Goal: Information Seeking & Learning: Learn about a topic

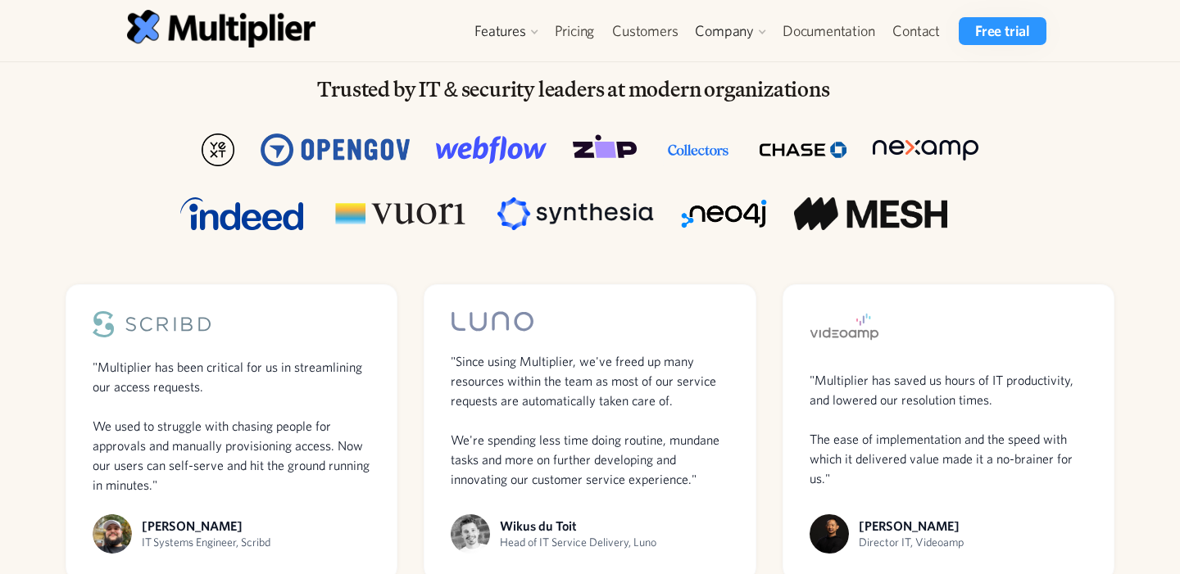
scroll to position [1080, 0]
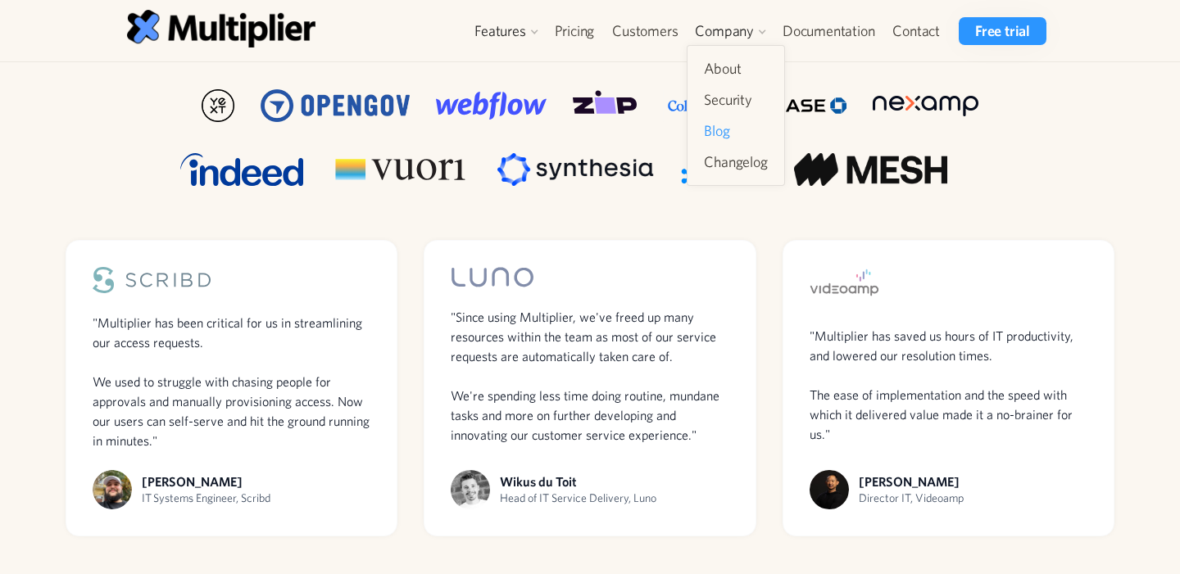
click at [717, 129] on link "Blog" at bounding box center [735, 130] width 76 height 29
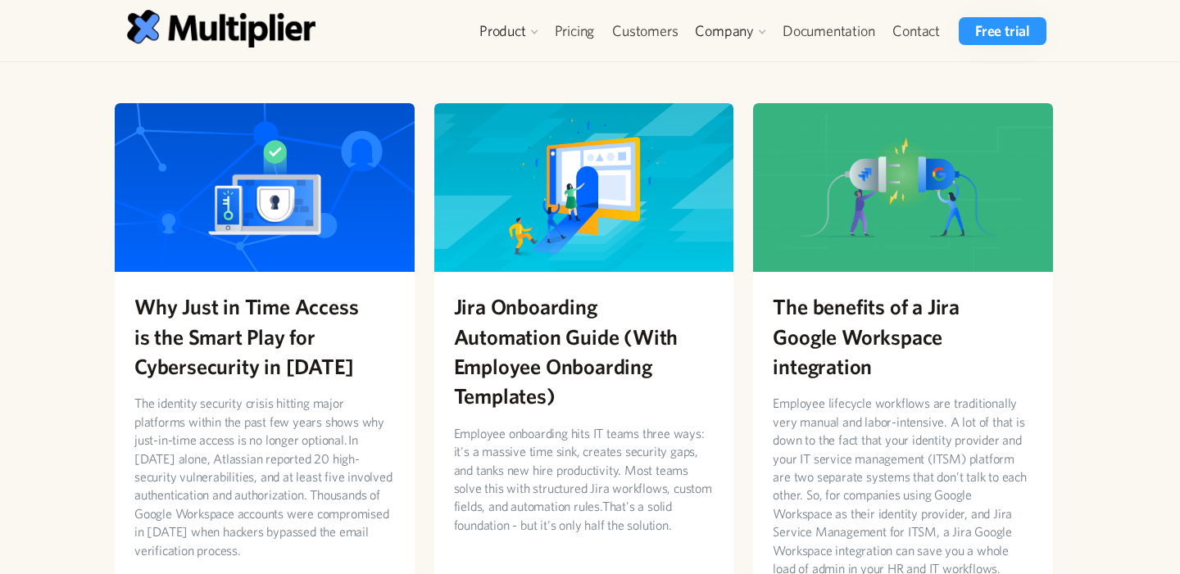
scroll to position [85, 0]
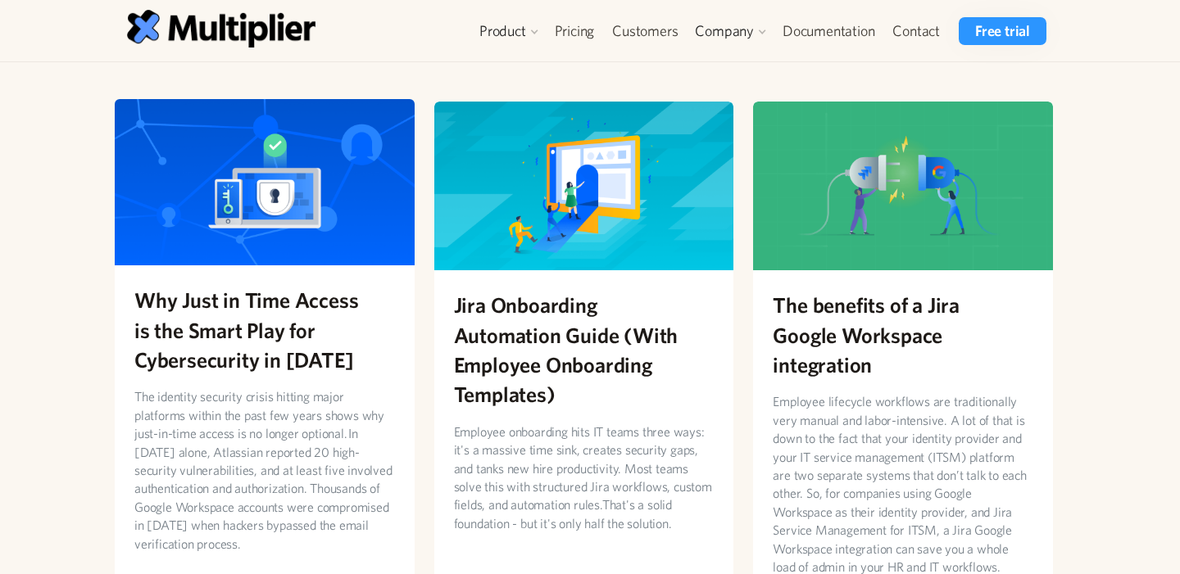
click at [314, 170] on img at bounding box center [265, 181] width 300 height 169
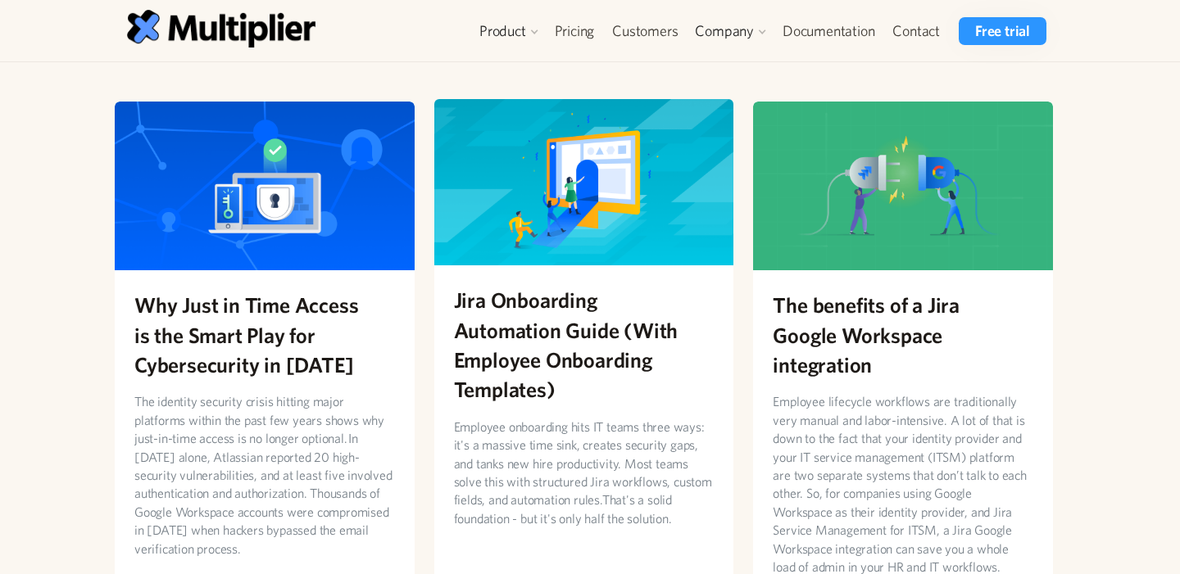
click at [548, 248] on img at bounding box center [584, 181] width 300 height 169
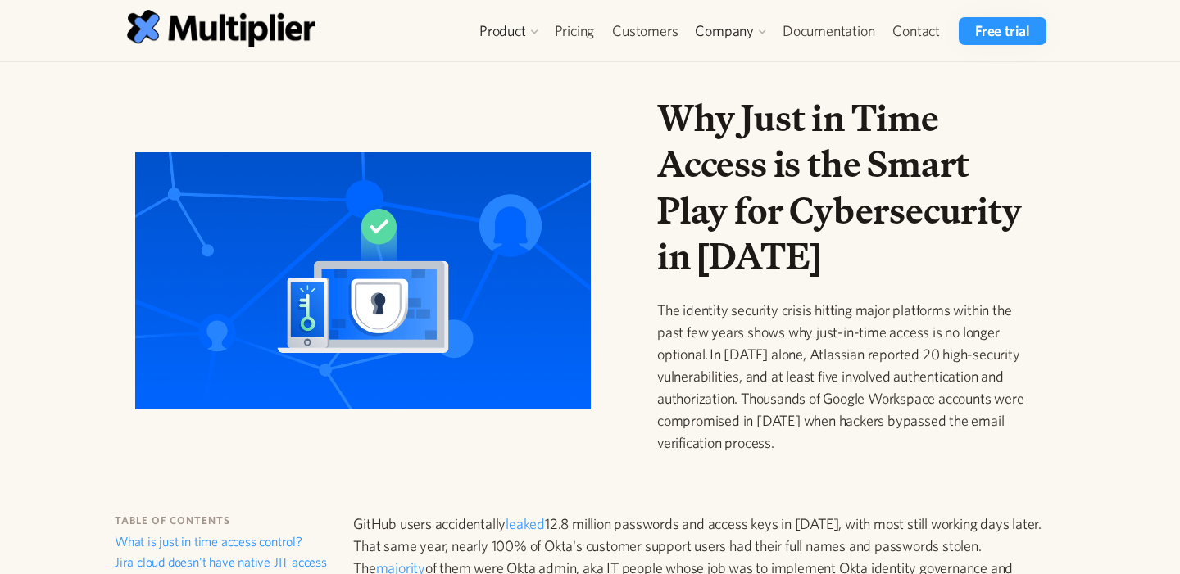
click at [781, 224] on h1 "Why Just in Time Access is the Smart Play for Cybersecurity in 2025" at bounding box center [844, 187] width 375 height 184
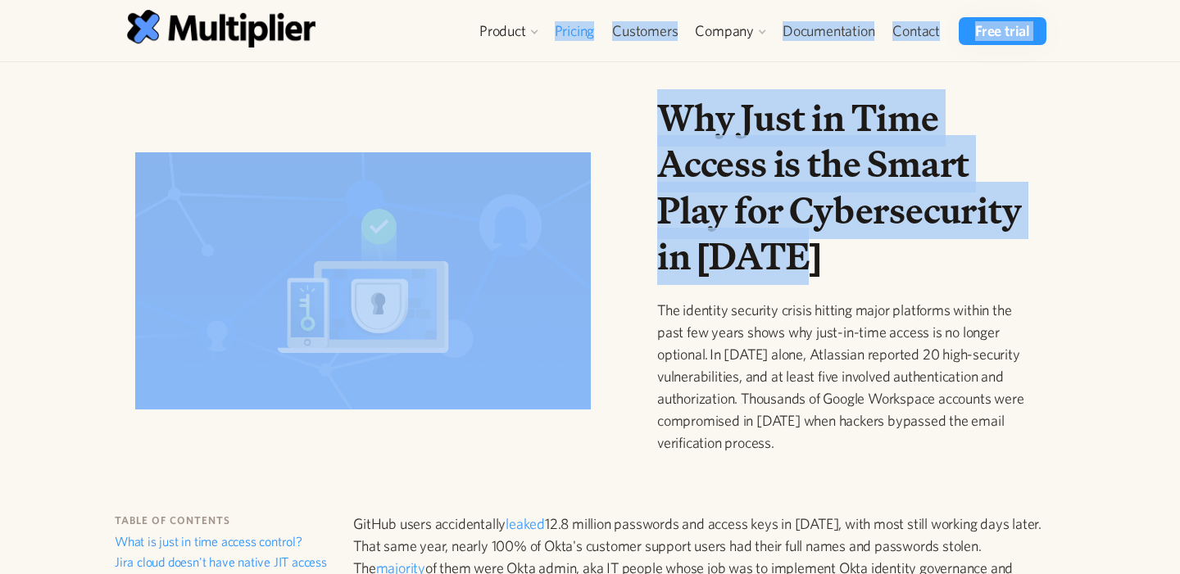
drag, startPoint x: 794, startPoint y: 258, endPoint x: 557, endPoint y: 34, distance: 325.6
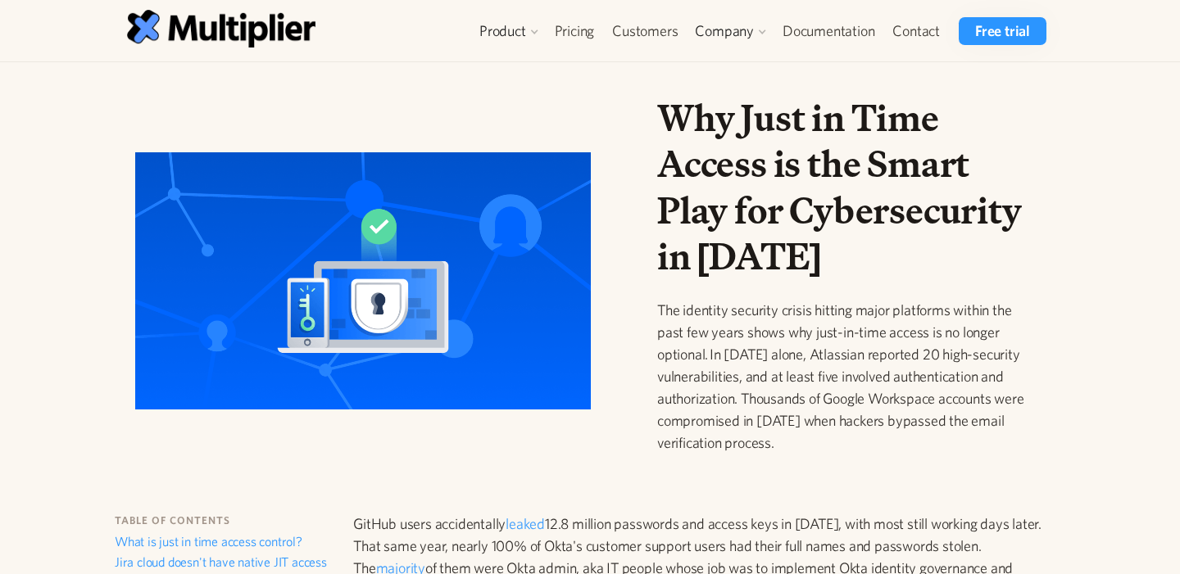
click at [819, 193] on h1 "Why Just in Time Access is the Smart Play for Cybersecurity in 2025" at bounding box center [844, 187] width 375 height 184
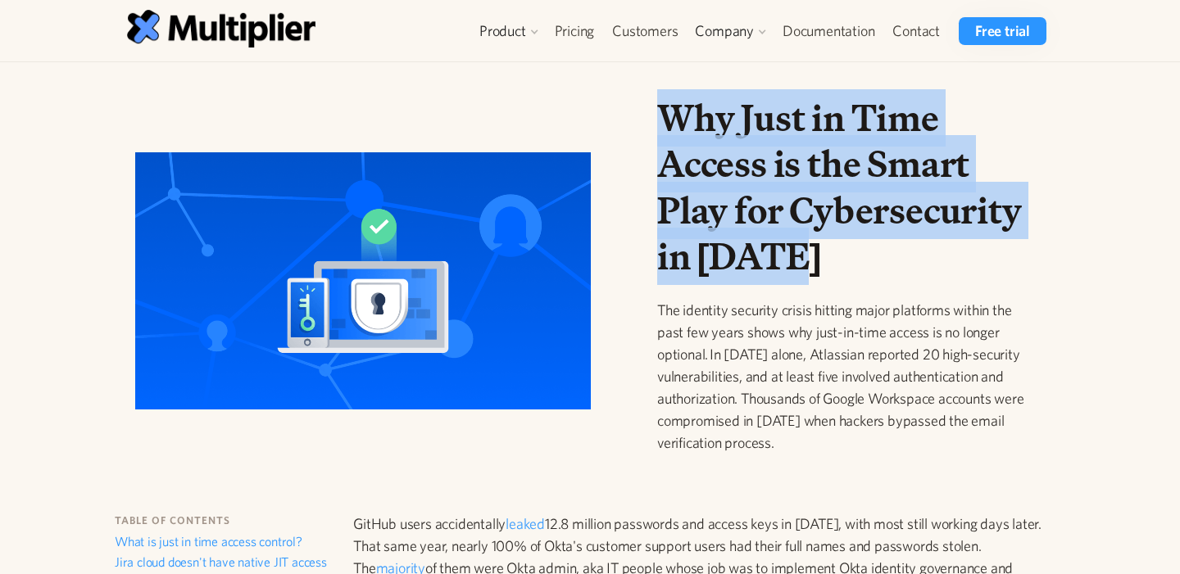
drag, startPoint x: 804, startPoint y: 269, endPoint x: 624, endPoint y: 115, distance: 236.4
click at [625, 115] on div "Why Just in Time Access is the Smart Play for Cybersecurity in 2025 The identit…" at bounding box center [584, 287] width 964 height 385
copy h1 "Why Just in Time Access is the Smart Play for Cybersecurity in 2025"
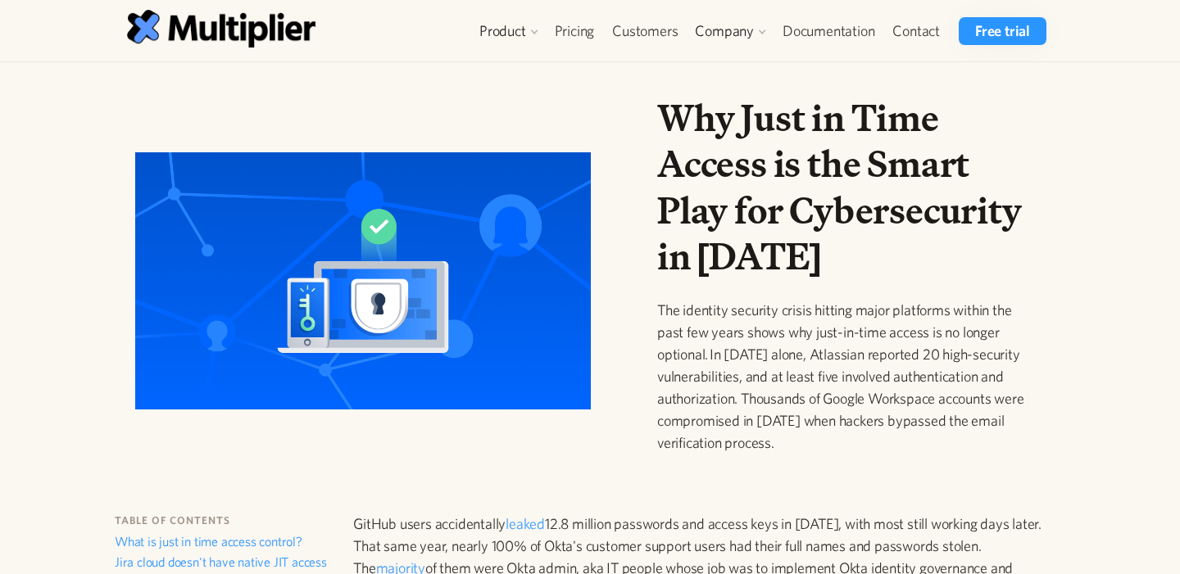
click at [791, 181] on h1 "Why Just in Time Access is the Smart Play for Cybersecurity in 2025" at bounding box center [844, 187] width 375 height 184
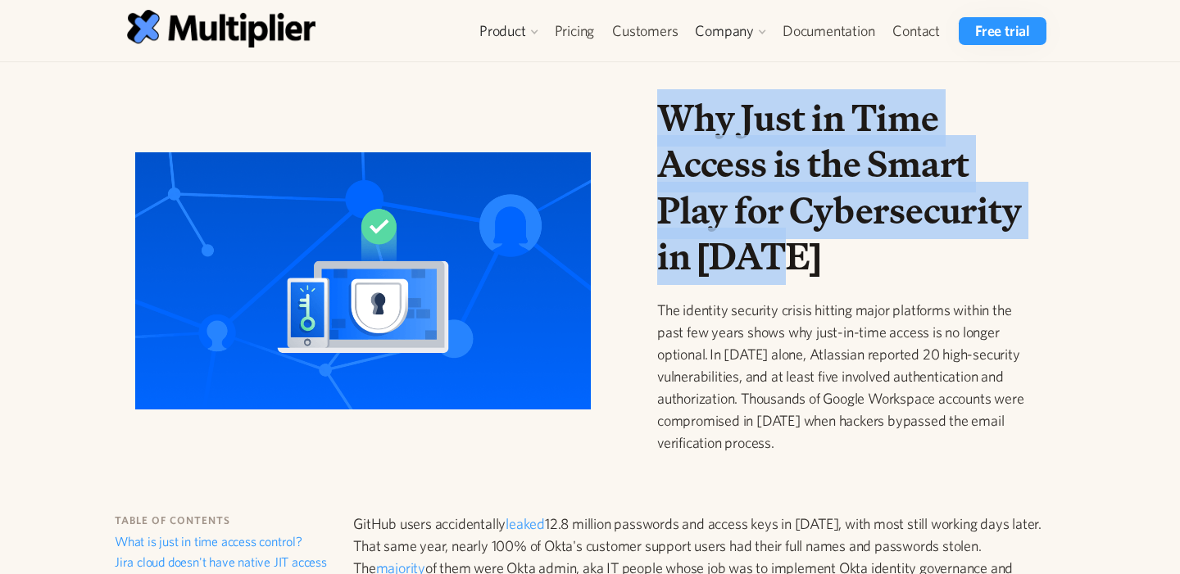
drag, startPoint x: 773, startPoint y: 257, endPoint x: 664, endPoint y: 104, distance: 188.0
click at [664, 104] on h1 "Why Just in Time Access is the Smart Play for Cybersecurity in 2025" at bounding box center [844, 187] width 375 height 184
copy h1 "Why Just in Time Access is the Smart Play for Cybersecurity in 2025"
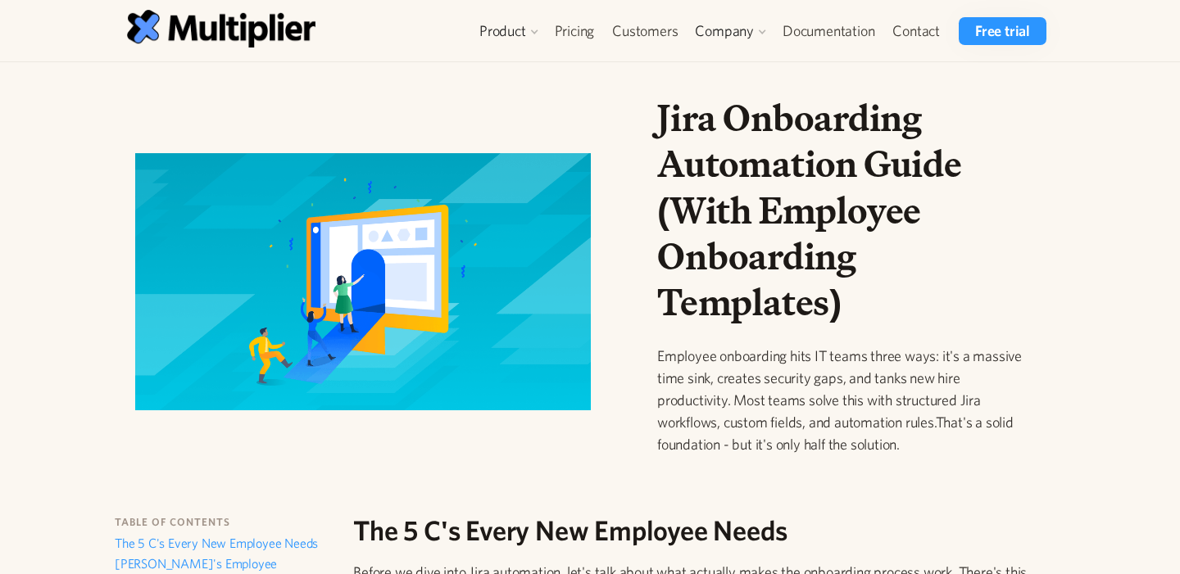
click at [521, 315] on img at bounding box center [363, 281] width 456 height 256
click at [923, 243] on h1 "Jira Onboarding Automation Guide (With Employee Onboarding Templates)" at bounding box center [844, 210] width 375 height 230
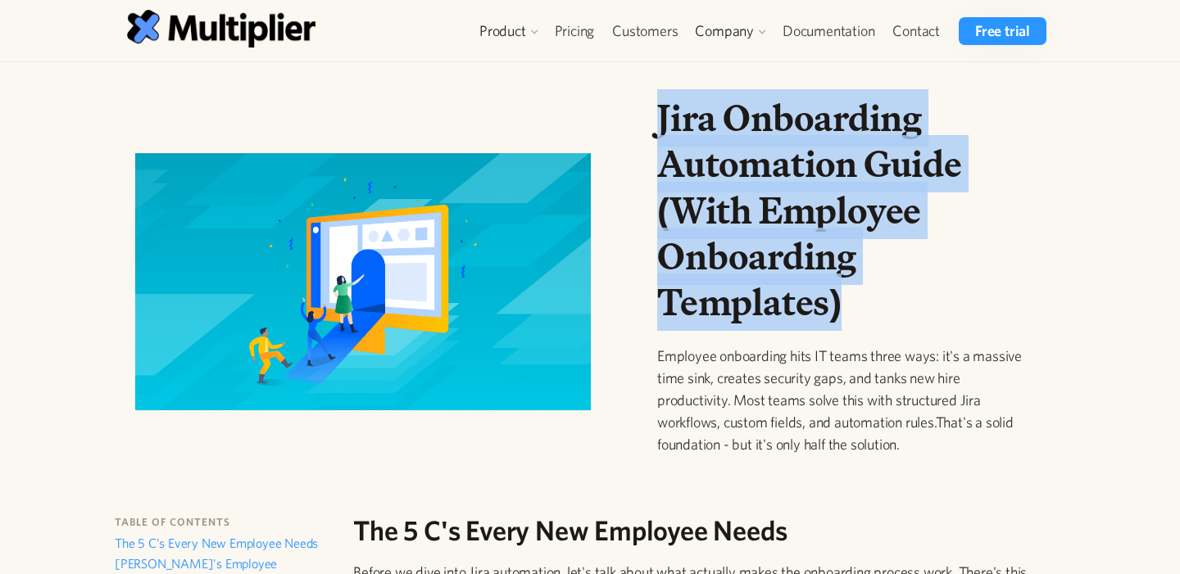
drag, startPoint x: 914, startPoint y: 281, endPoint x: 647, endPoint y: 117, distance: 313.3
click at [647, 117] on div "Jira Onboarding Automation Guide (With Employee Onboarding Templates) Employee …" at bounding box center [844, 288] width 401 height 387
copy h1 "Jira Onboarding Automation Guide (With Employee Onboarding Templates)"
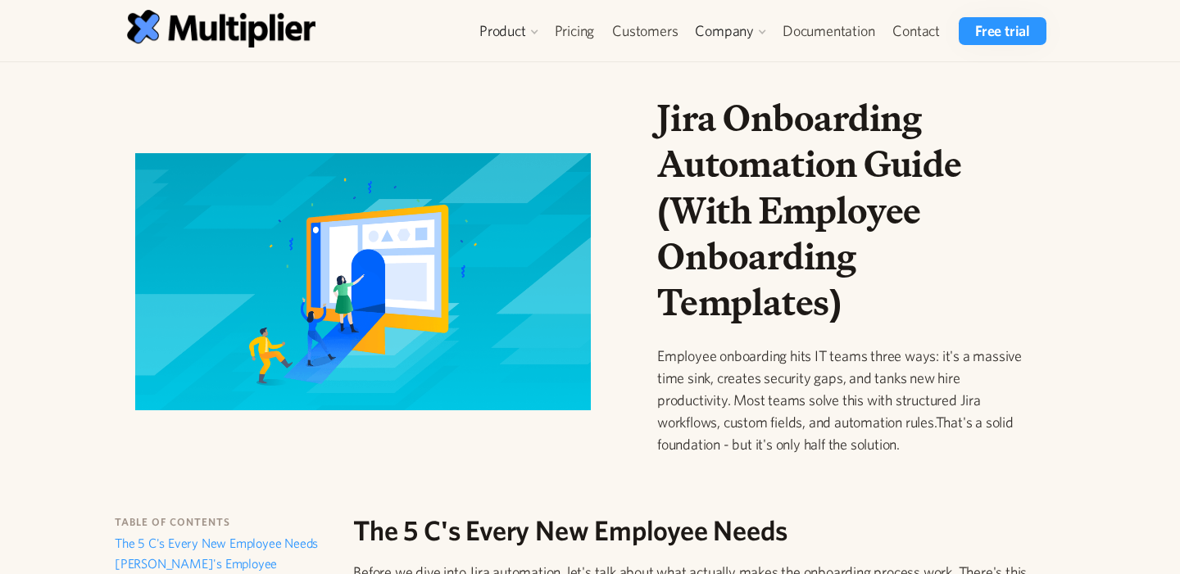
click at [805, 208] on h1 "Jira Onboarding Automation Guide (With Employee Onboarding Templates)" at bounding box center [844, 210] width 375 height 230
click at [482, 298] on img at bounding box center [363, 281] width 456 height 256
